Goal: Information Seeking & Learning: Learn about a topic

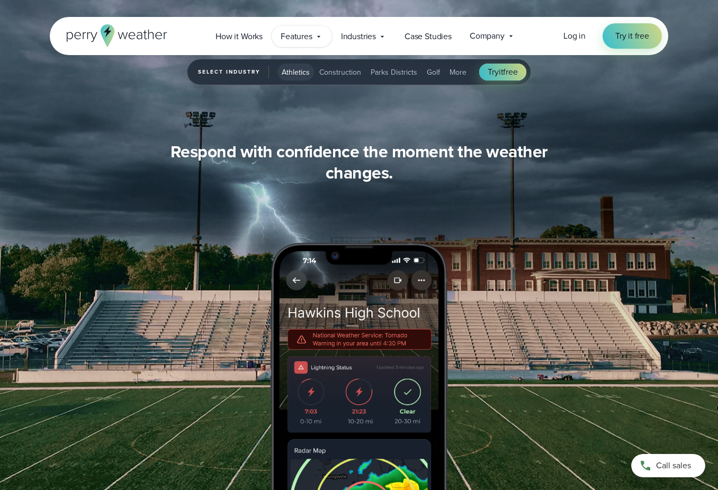
scroll to position [1006, 0]
click at [320, 68] on span "Construction" at bounding box center [340, 72] width 42 height 11
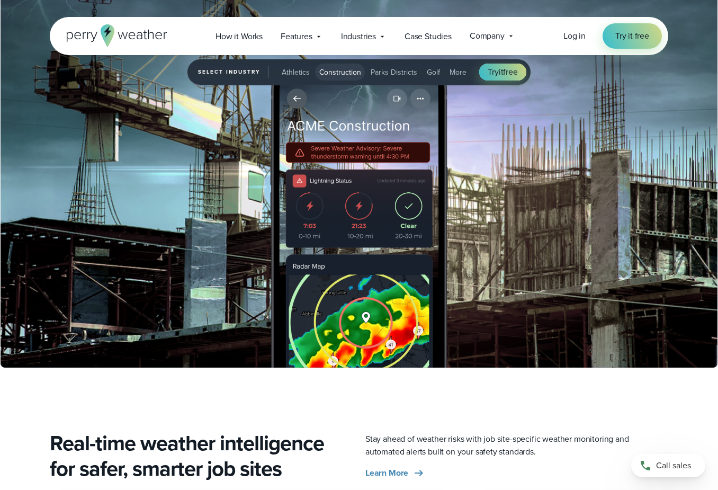
scroll to position [1270, 0]
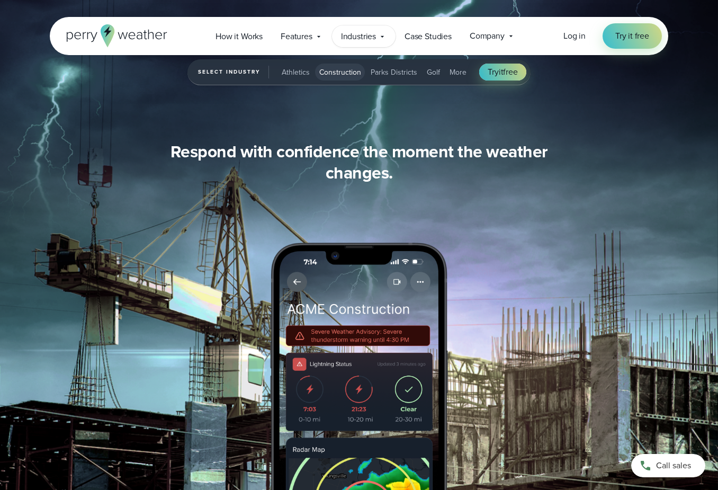
click at [379, 32] on icon at bounding box center [382, 36] width 8 height 8
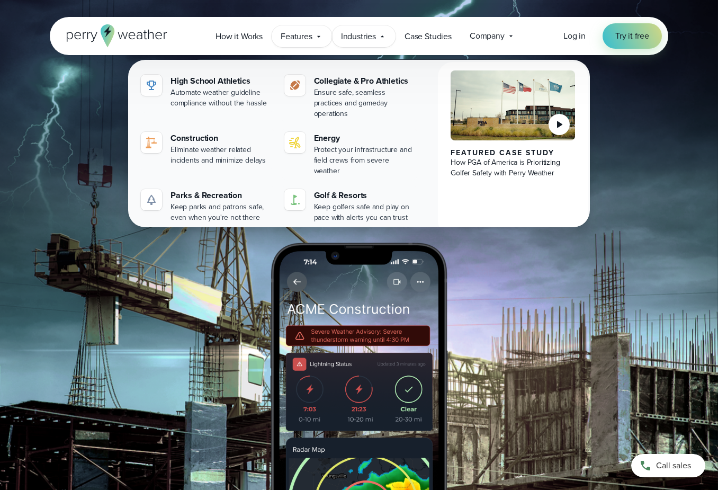
click at [319, 37] on icon at bounding box center [318, 36] width 3 height 2
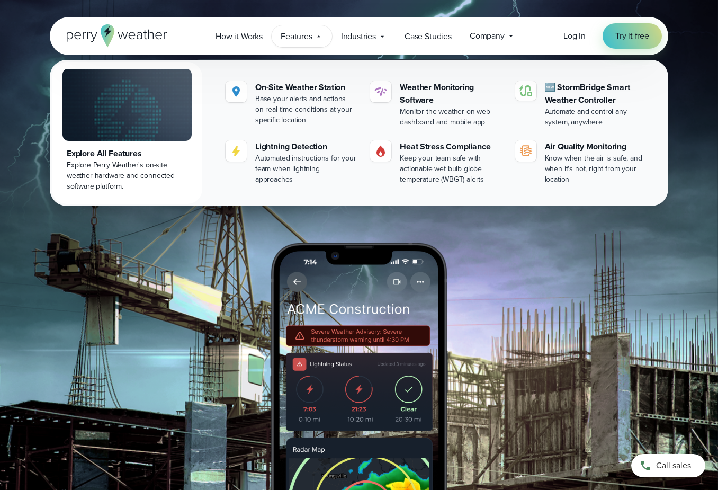
click at [120, 179] on div "Explore Perry Weather's on-site weather hardware and connected software platfor…" at bounding box center [127, 176] width 121 height 32
